Goal: Transaction & Acquisition: Purchase product/service

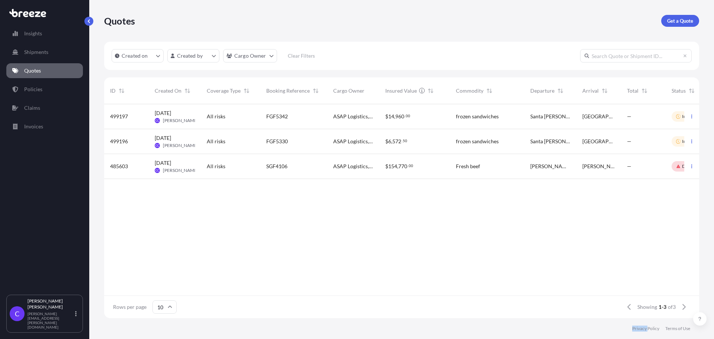
scroll to position [212, 589]
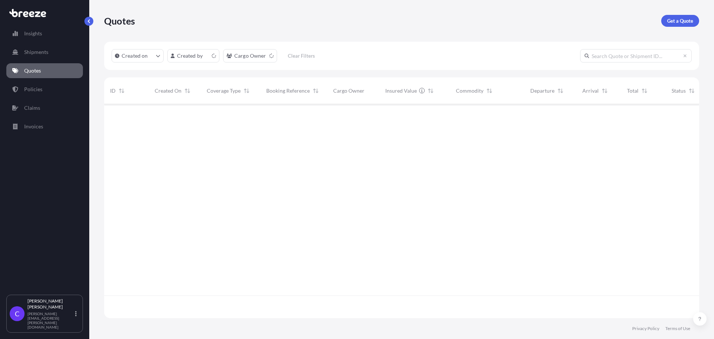
scroll to position [212, 589]
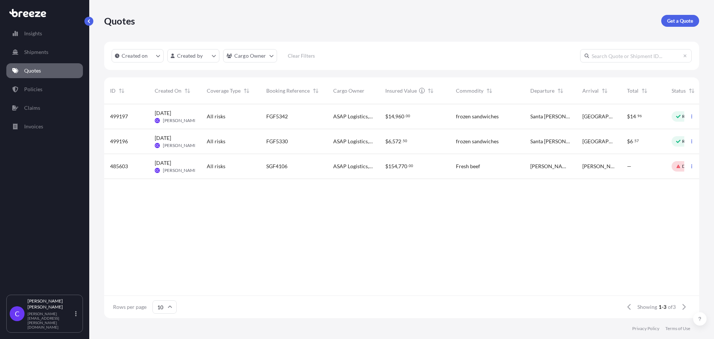
click at [310, 139] on div "FGF5330" at bounding box center [293, 141] width 55 height 7
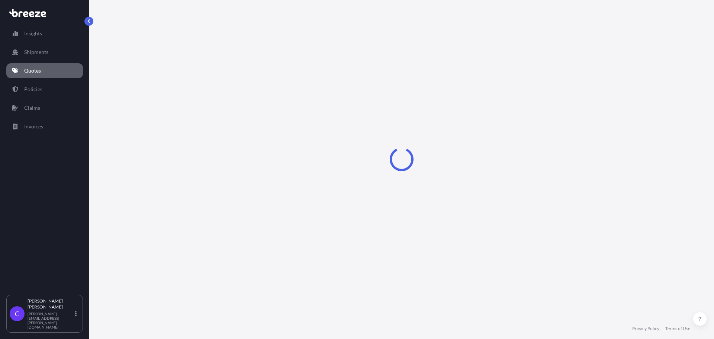
select select "Road"
select select "1"
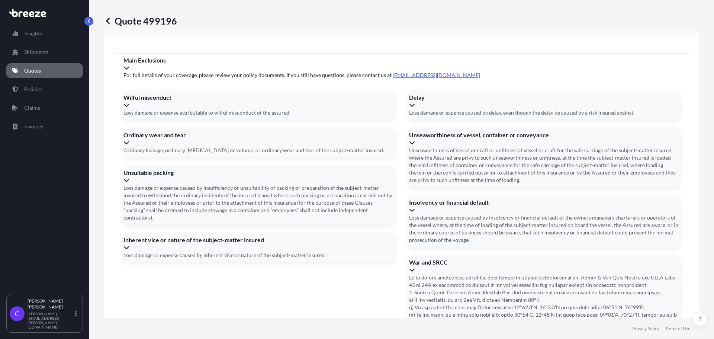
scroll to position [1085, 0]
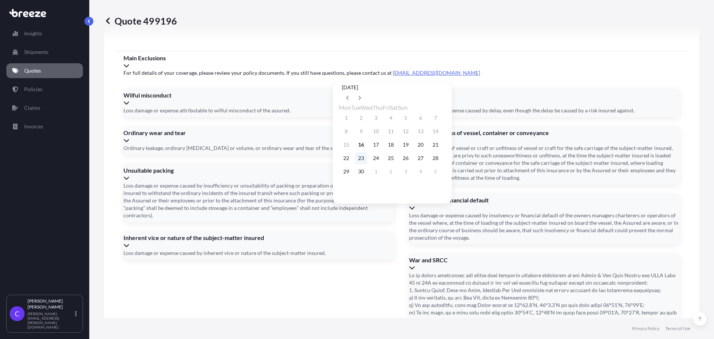
click at [365, 160] on button "23" at bounding box center [361, 158] width 12 height 12
type input "09/23/2025"
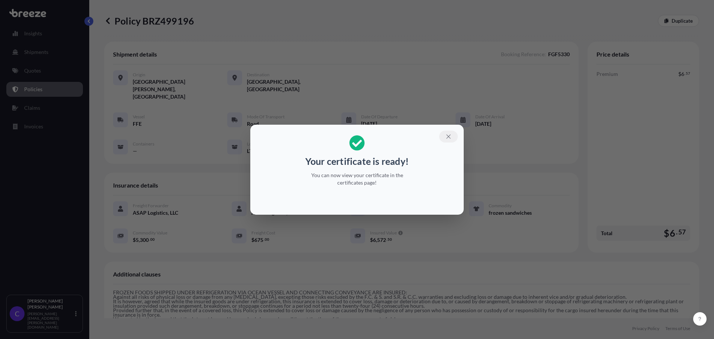
click at [447, 135] on icon "button" at bounding box center [448, 136] width 7 height 7
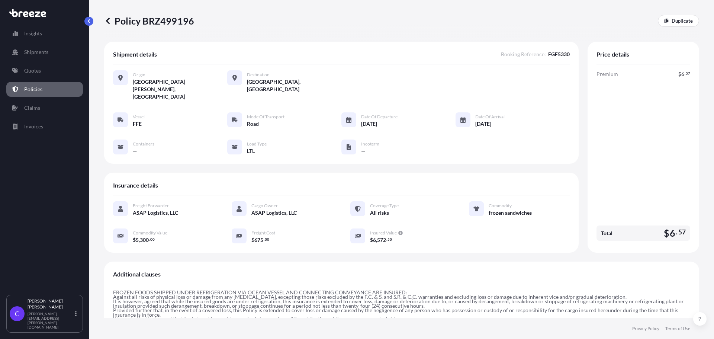
click at [108, 21] on icon at bounding box center [107, 20] width 7 height 7
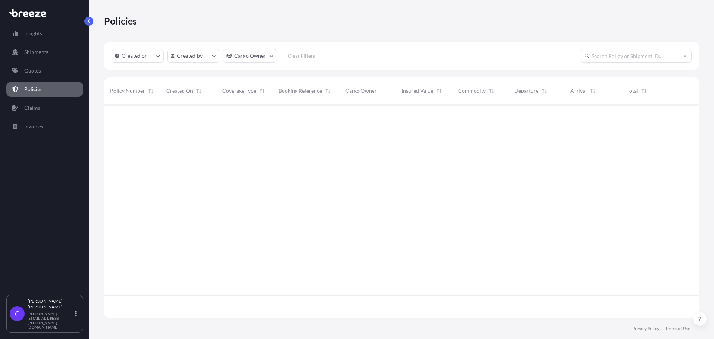
scroll to position [212, 589]
click at [39, 71] on p "Quotes" at bounding box center [32, 70] width 17 height 7
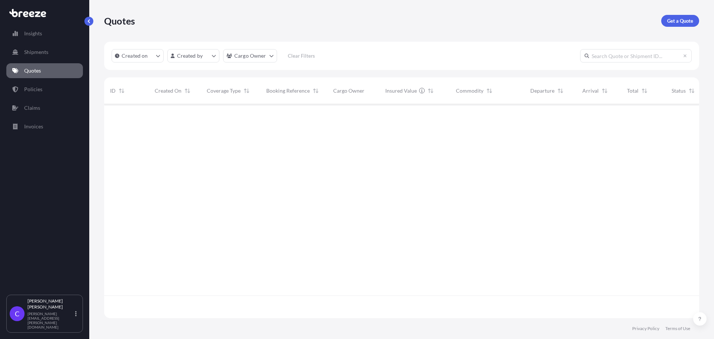
scroll to position [212, 589]
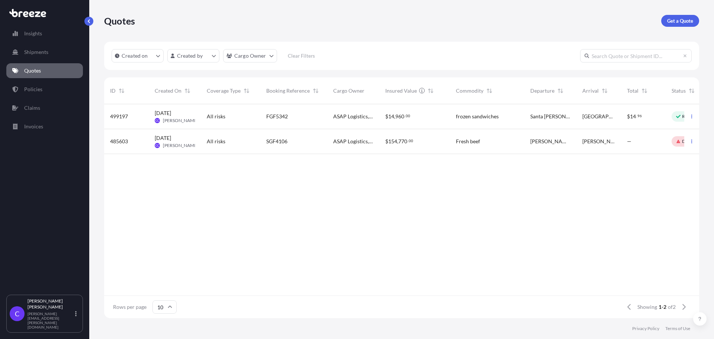
click at [429, 117] on div "$ 14 , 960 . 00" at bounding box center [414, 116] width 59 height 7
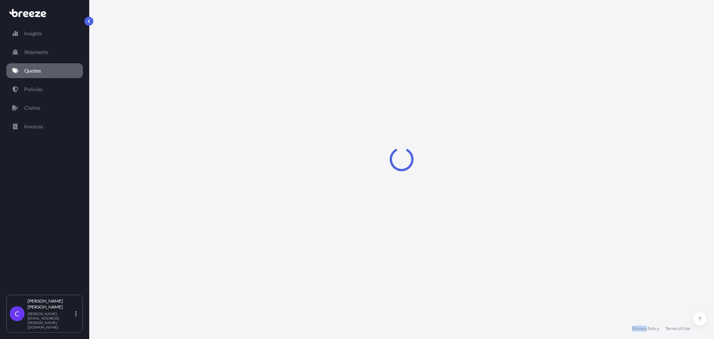
click at [429, 117] on div "Loading" at bounding box center [401, 159] width 595 height 318
select select "Road"
select select "1"
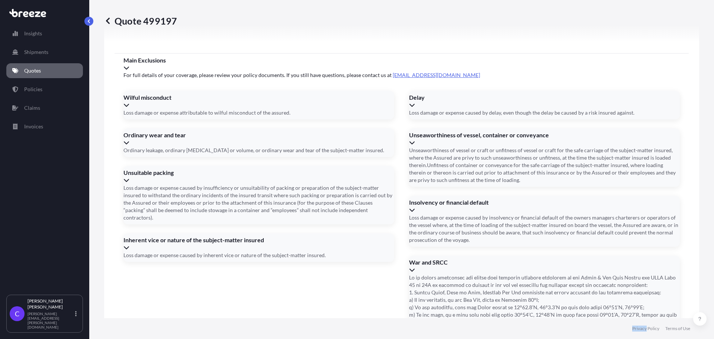
scroll to position [1085, 0]
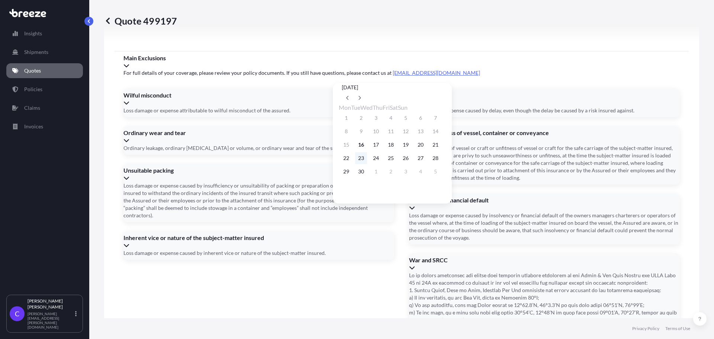
click at [365, 158] on button "23" at bounding box center [361, 158] width 12 height 12
type input "09/23/2025"
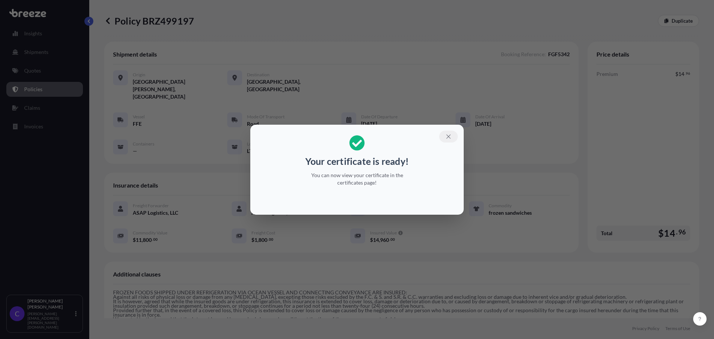
click at [448, 136] on icon "button" at bounding box center [448, 136] width 7 height 7
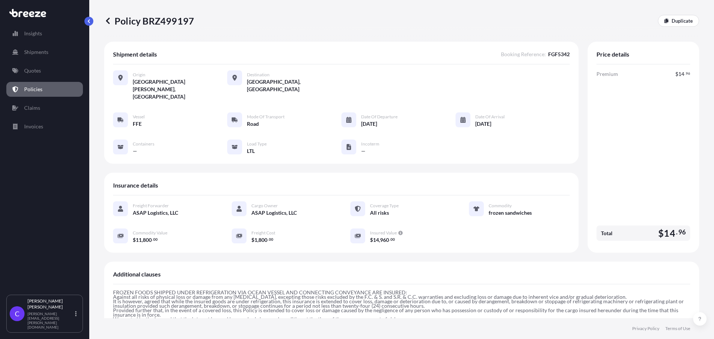
click at [111, 21] on icon at bounding box center [107, 20] width 7 height 7
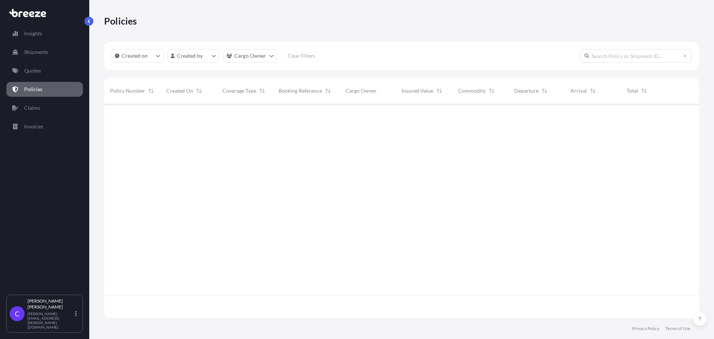
scroll to position [212, 589]
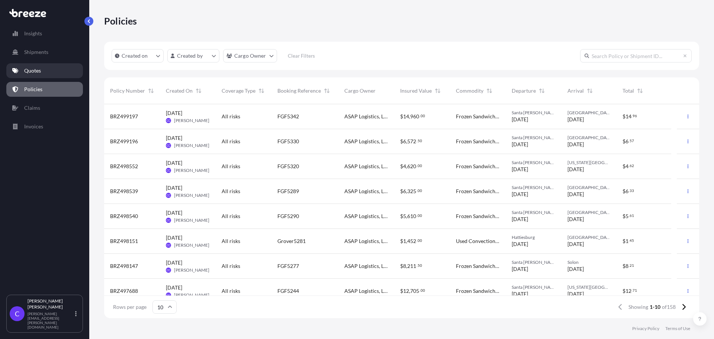
click at [42, 68] on link "Quotes" at bounding box center [44, 70] width 77 height 15
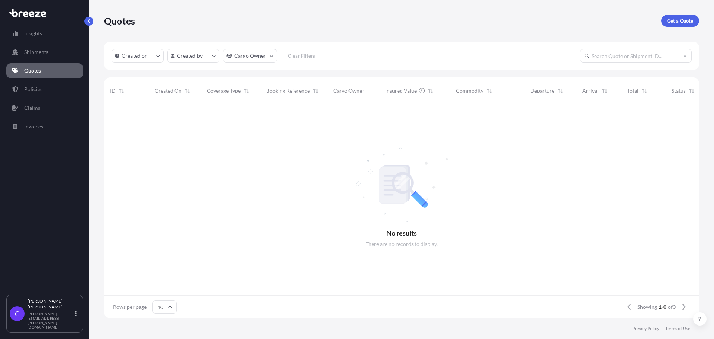
scroll to position [212, 589]
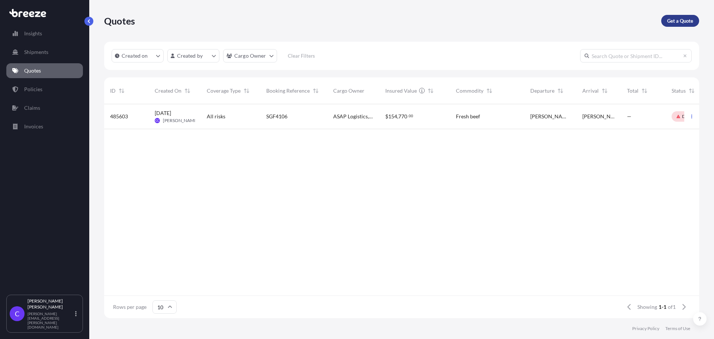
click at [668, 20] on p "Get a Quote" at bounding box center [680, 20] width 26 height 7
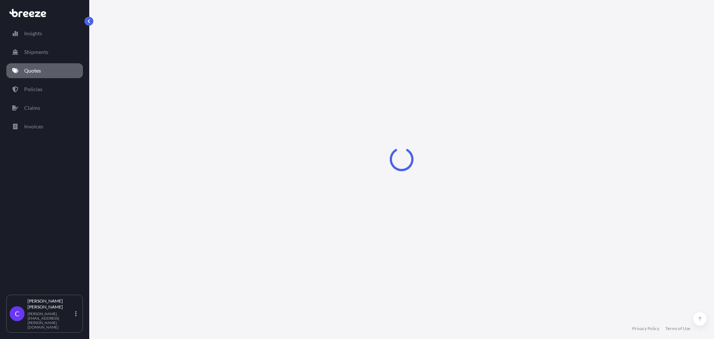
select select "Sea"
select select "1"
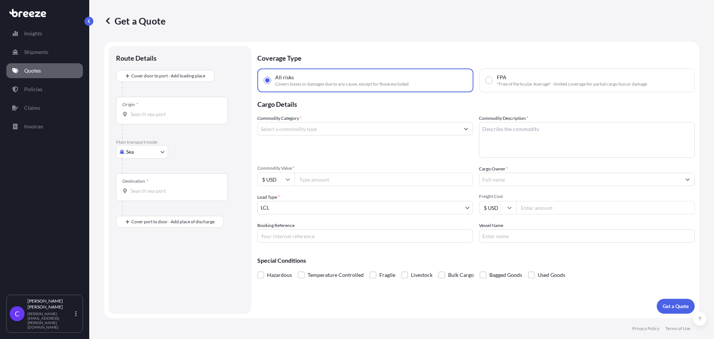
click at [162, 151] on body "Insights Shipments Quotes Policies Claims Invoices C Chris Causey chris.causey@…" at bounding box center [357, 169] width 714 height 339
click at [146, 198] on div "Road" at bounding box center [142, 197] width 46 height 13
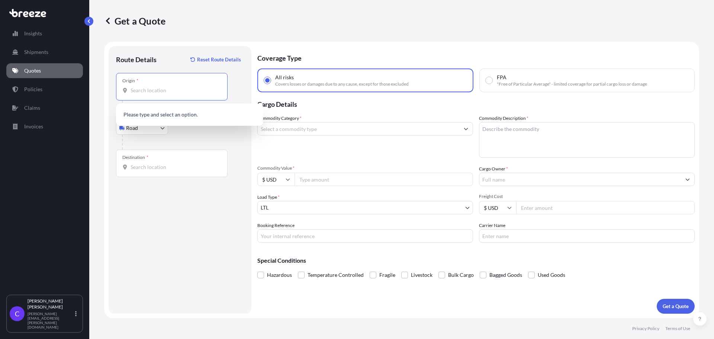
click at [164, 91] on input "Origin *" at bounding box center [174, 90] width 88 height 7
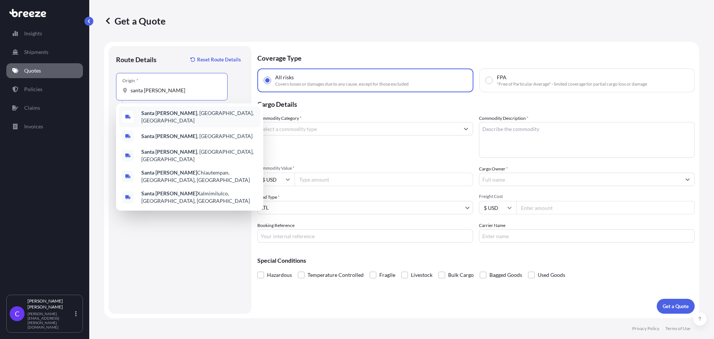
click at [165, 114] on span "Santa Ana , CA, USA" at bounding box center [199, 116] width 116 height 15
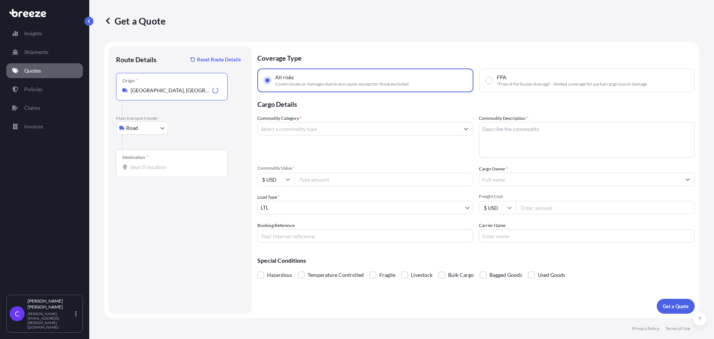
type input "Santa Ana, CA, USA"
click at [167, 171] on div "Destination *" at bounding box center [172, 163] width 112 height 28
click at [167, 171] on input "Destination *" at bounding box center [174, 166] width 88 height 7
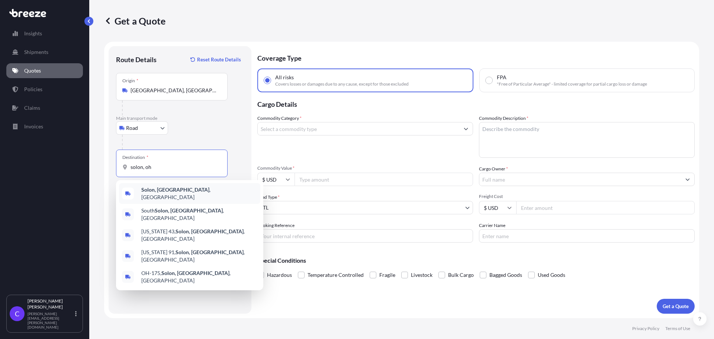
click at [173, 192] on span "Solon, OH , USA" at bounding box center [199, 193] width 116 height 15
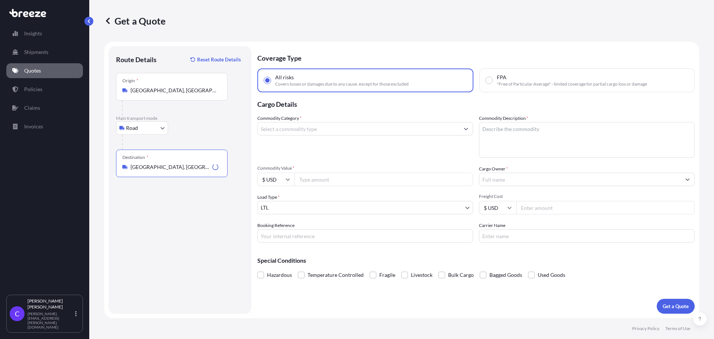
type input "Solon, OH, USA"
click at [312, 130] on input "Commodity Category *" at bounding box center [359, 128] width 202 height 13
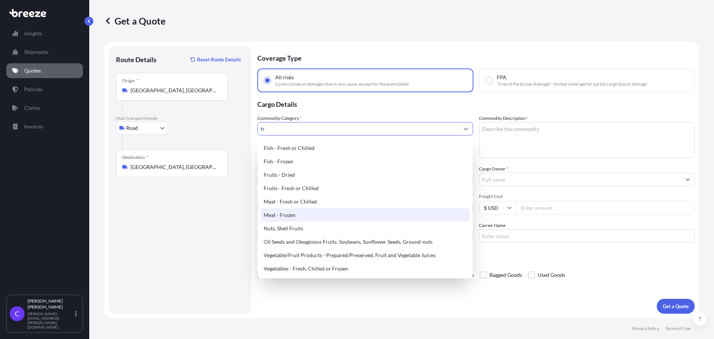
click at [292, 215] on div "Meat - Frozen" at bounding box center [365, 214] width 209 height 13
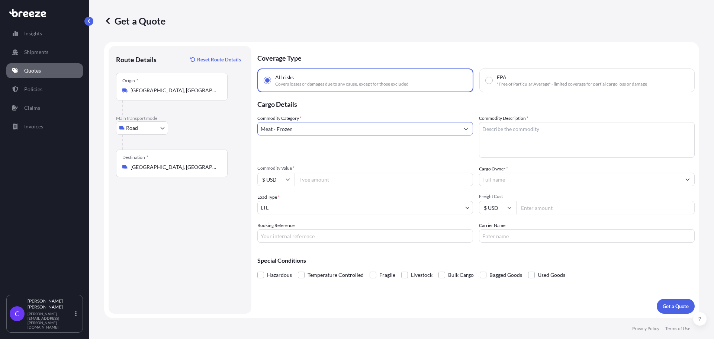
type input "Meat - Frozen"
click at [512, 130] on textarea "Commodity Description *" at bounding box center [587, 140] width 216 height 36
type textarea "frozen sandwiches"
type input "10900"
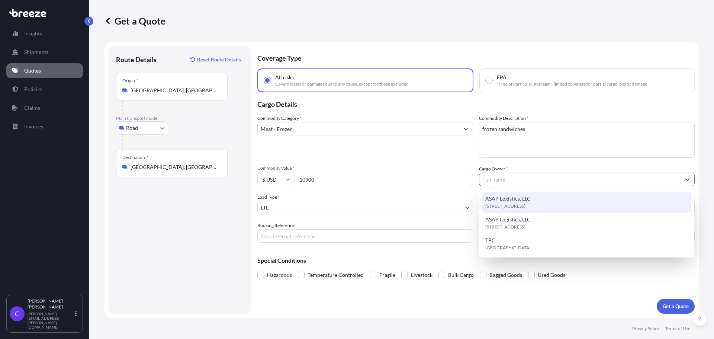
click at [516, 201] on span "ASAP Logistics, LLC" at bounding box center [507, 198] width 45 height 7
type input "ASAP Logistics, LLC"
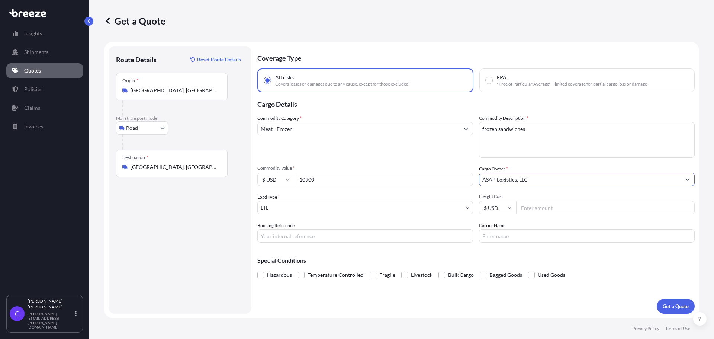
click at [535, 210] on input "Freight Cost" at bounding box center [605, 207] width 178 height 13
type input "1300"
type input "FGF5365"
type input "FFE"
click at [677, 309] on p "Get a Quote" at bounding box center [676, 305] width 26 height 7
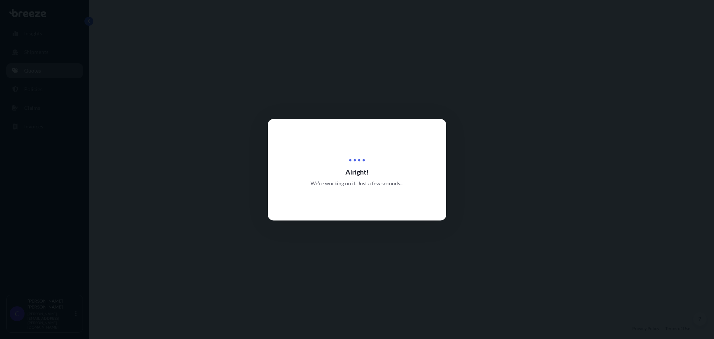
select select "Road"
select select "1"
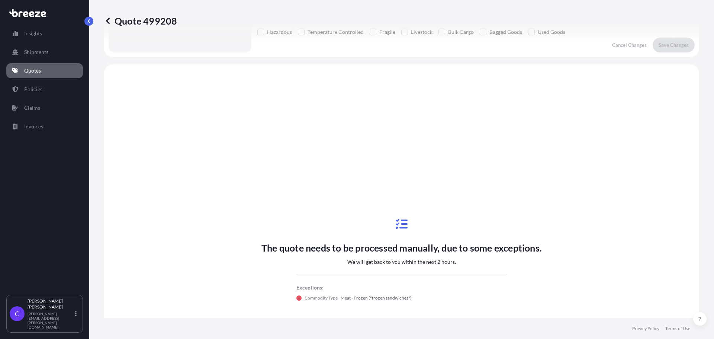
scroll to position [270, 0]
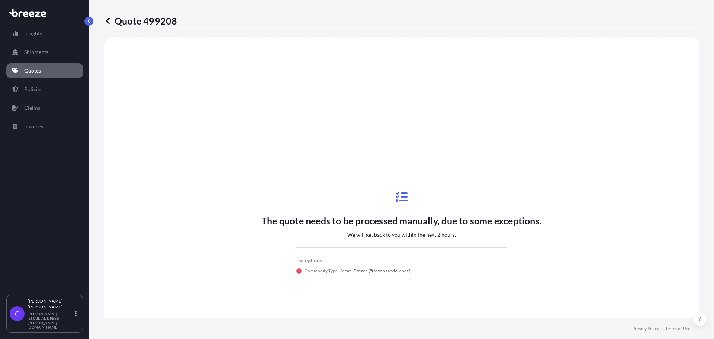
click at [107, 21] on icon at bounding box center [108, 20] width 4 height 6
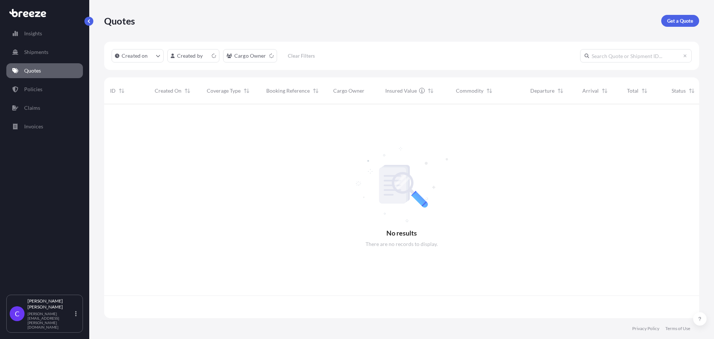
scroll to position [212, 589]
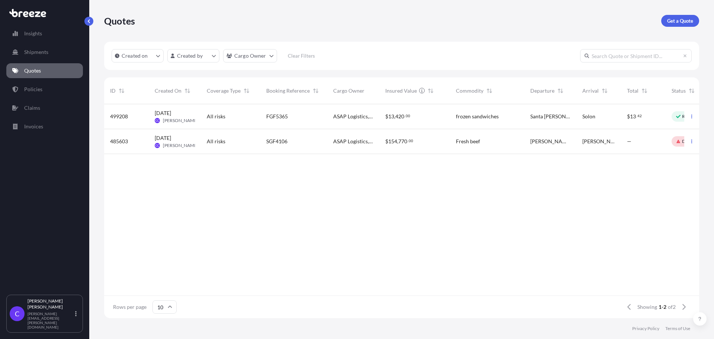
click at [515, 120] on div "frozen sandwiches" at bounding box center [487, 116] width 62 height 7
select select "Road"
select select "1"
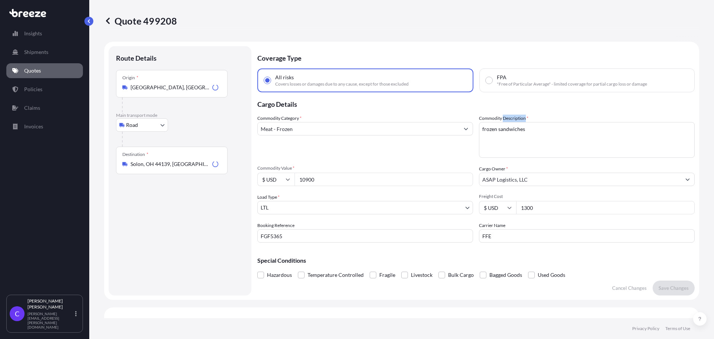
click at [515, 120] on div "Commodity Description * frozen sandwiches" at bounding box center [587, 136] width 216 height 43
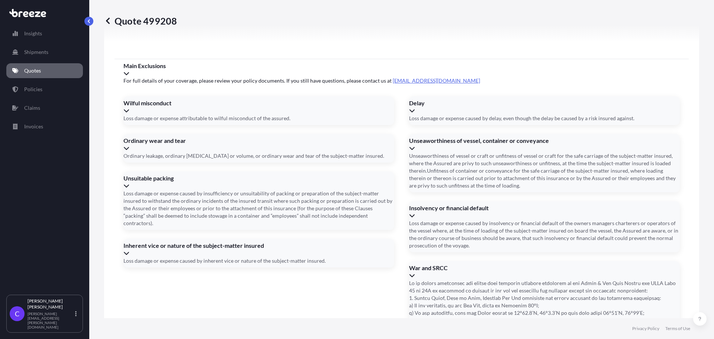
scroll to position [1085, 0]
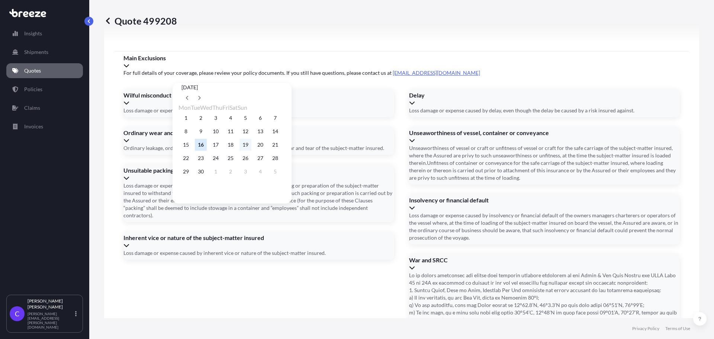
click at [251, 146] on button "19" at bounding box center [245, 145] width 12 height 12
type input "09/19/2025"
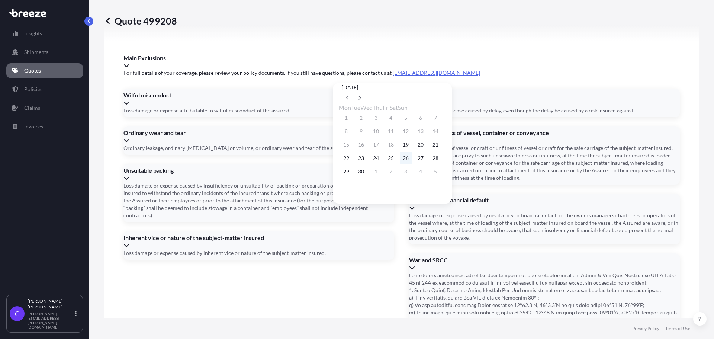
click at [412, 160] on button "26" at bounding box center [406, 158] width 12 height 12
type input "09/26/2025"
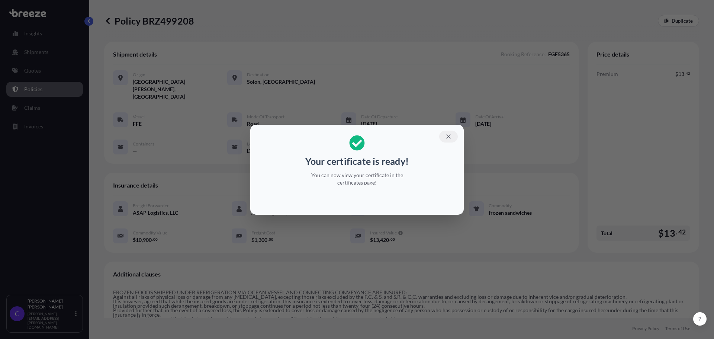
click at [448, 136] on icon "button" at bounding box center [448, 136] width 7 height 7
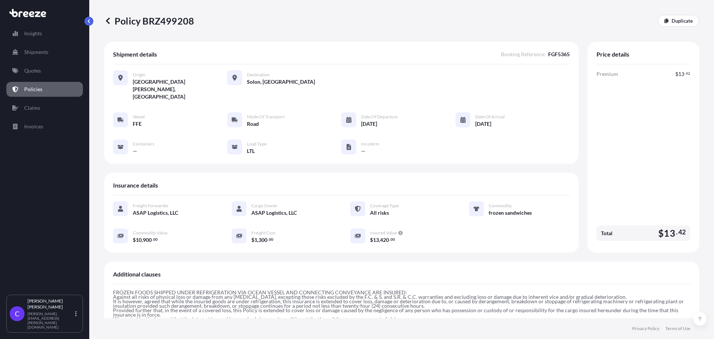
click at [109, 21] on icon at bounding box center [107, 20] width 7 height 7
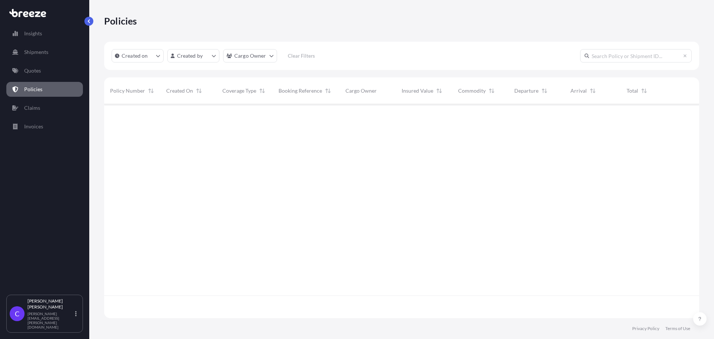
scroll to position [212, 589]
